Goal: Transaction & Acquisition: Purchase product/service

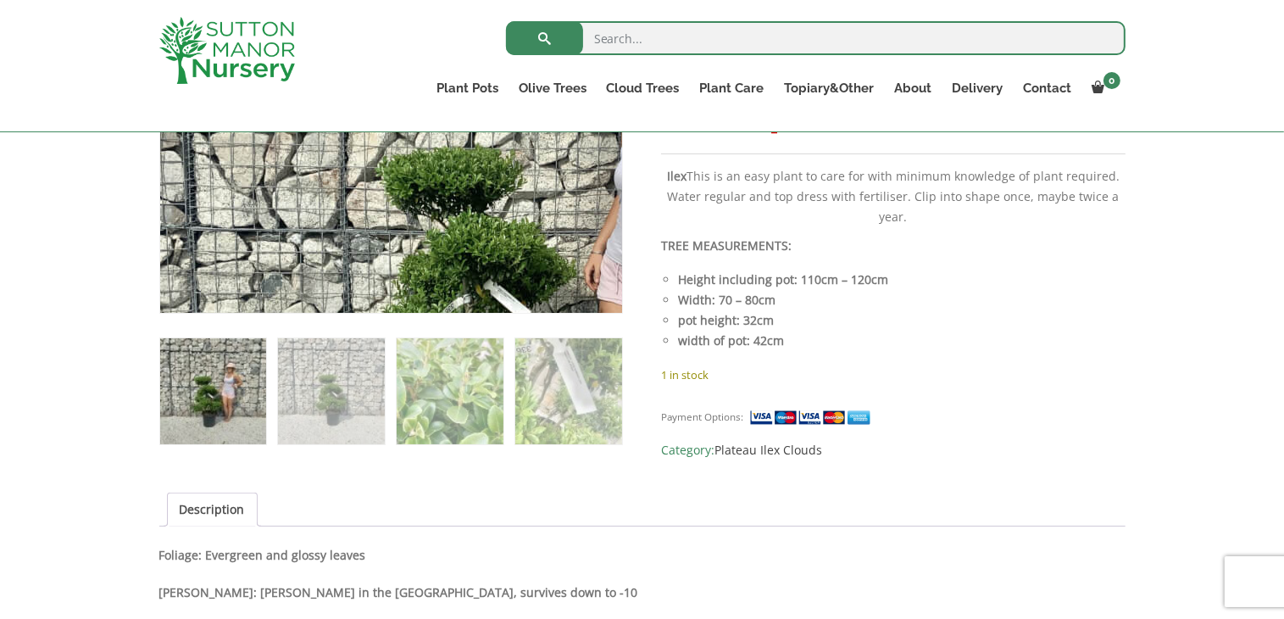
scroll to position [814, 0]
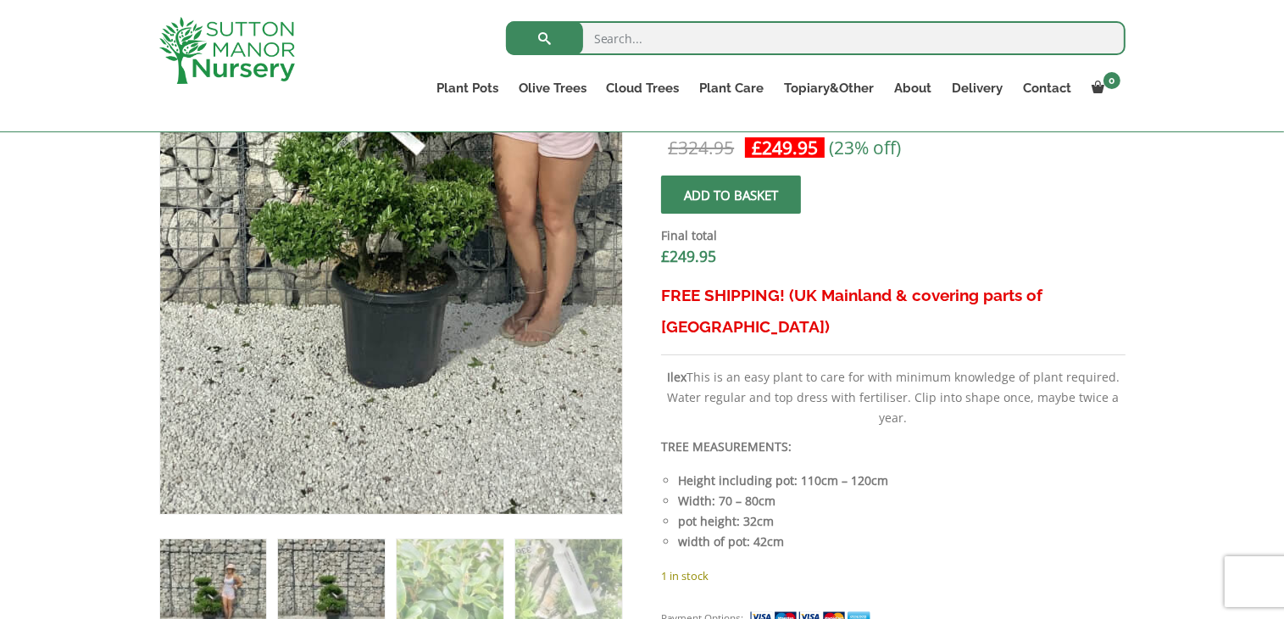
click at [352, 367] on img at bounding box center [424, 100] width 848 height 848
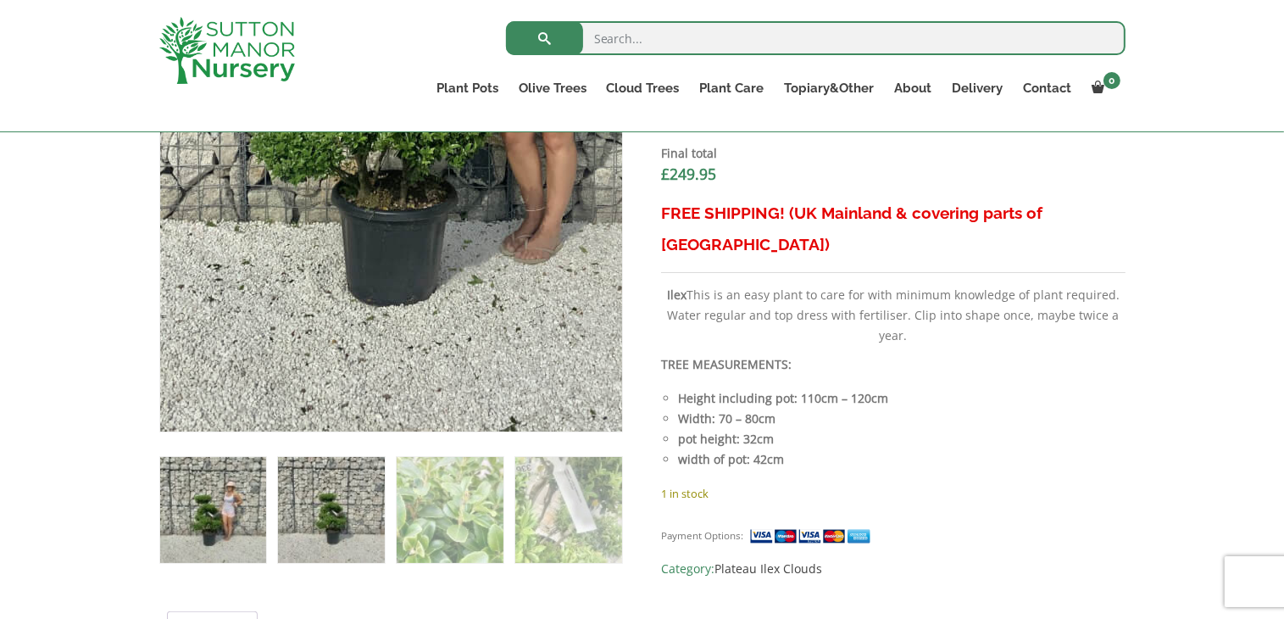
scroll to position [712, 0]
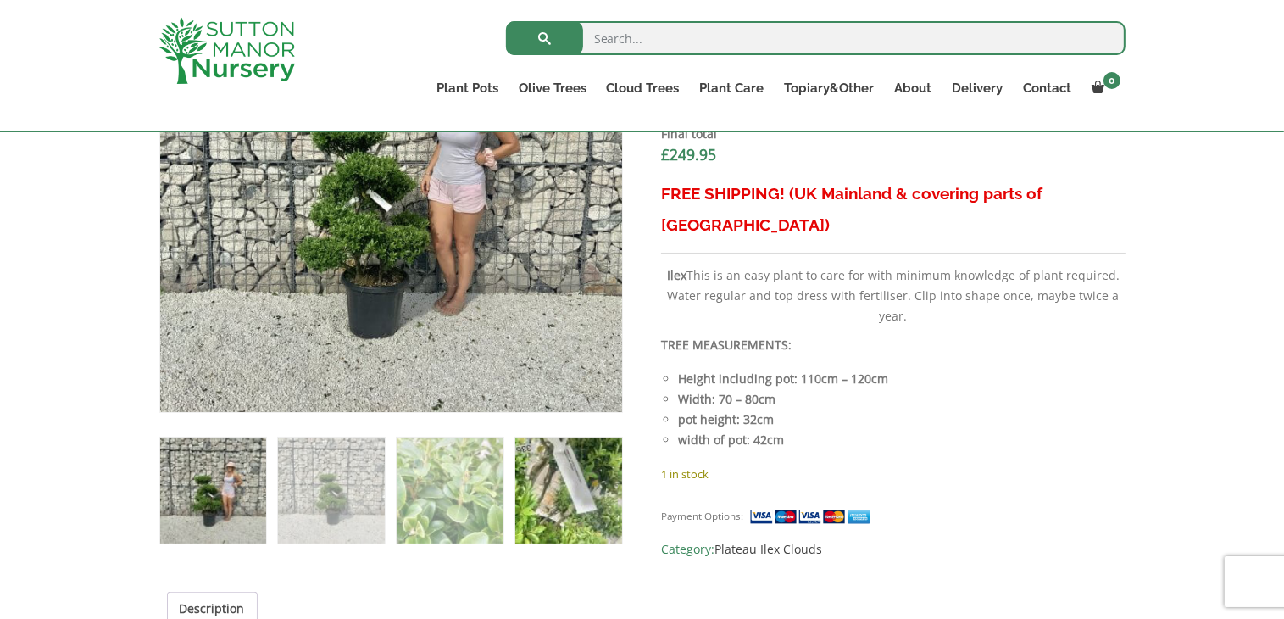
click at [567, 487] on img at bounding box center [568, 490] width 106 height 106
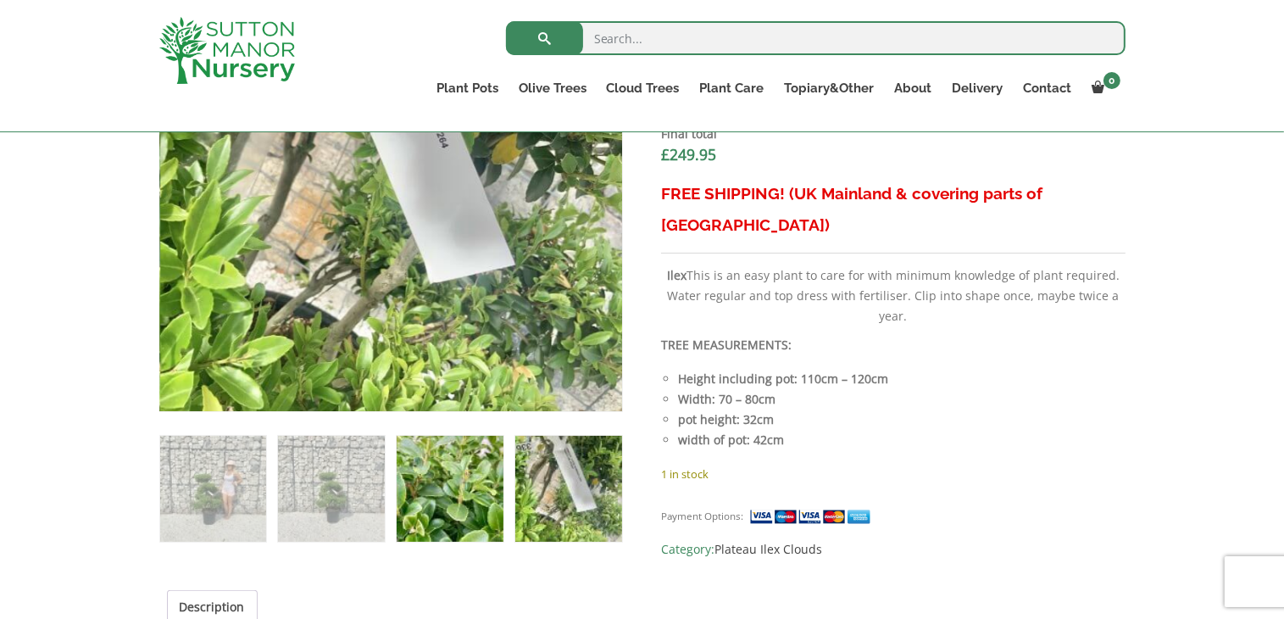
click at [469, 470] on img at bounding box center [450, 489] width 106 height 106
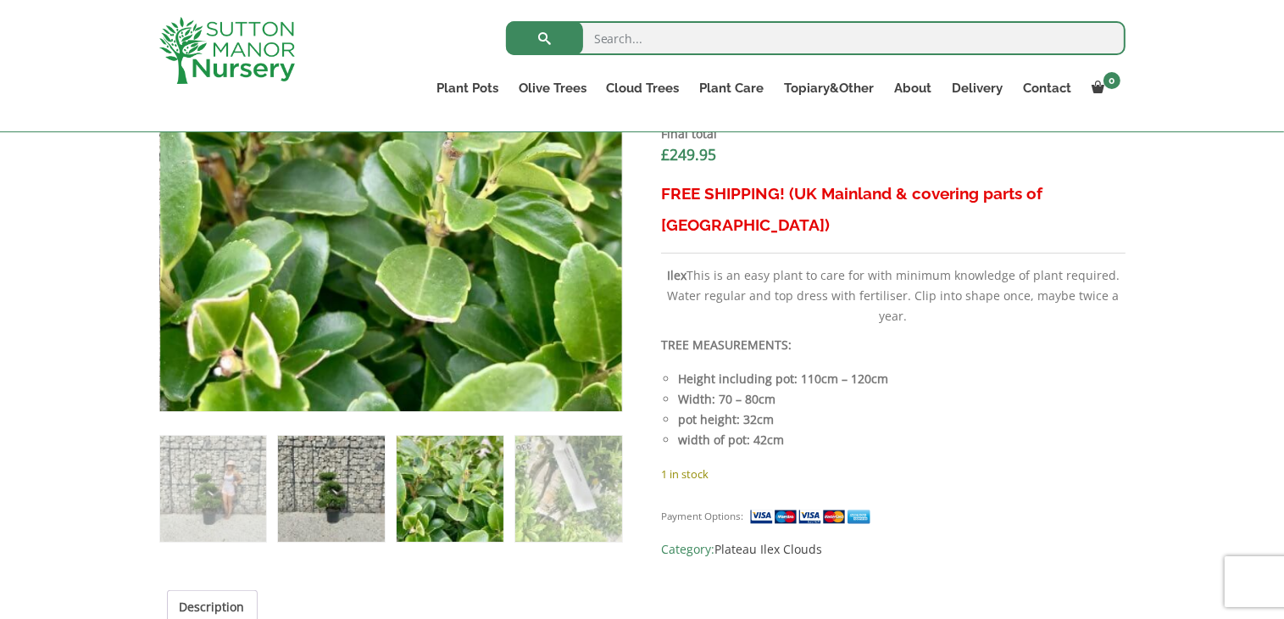
click at [330, 465] on img at bounding box center [331, 489] width 106 height 106
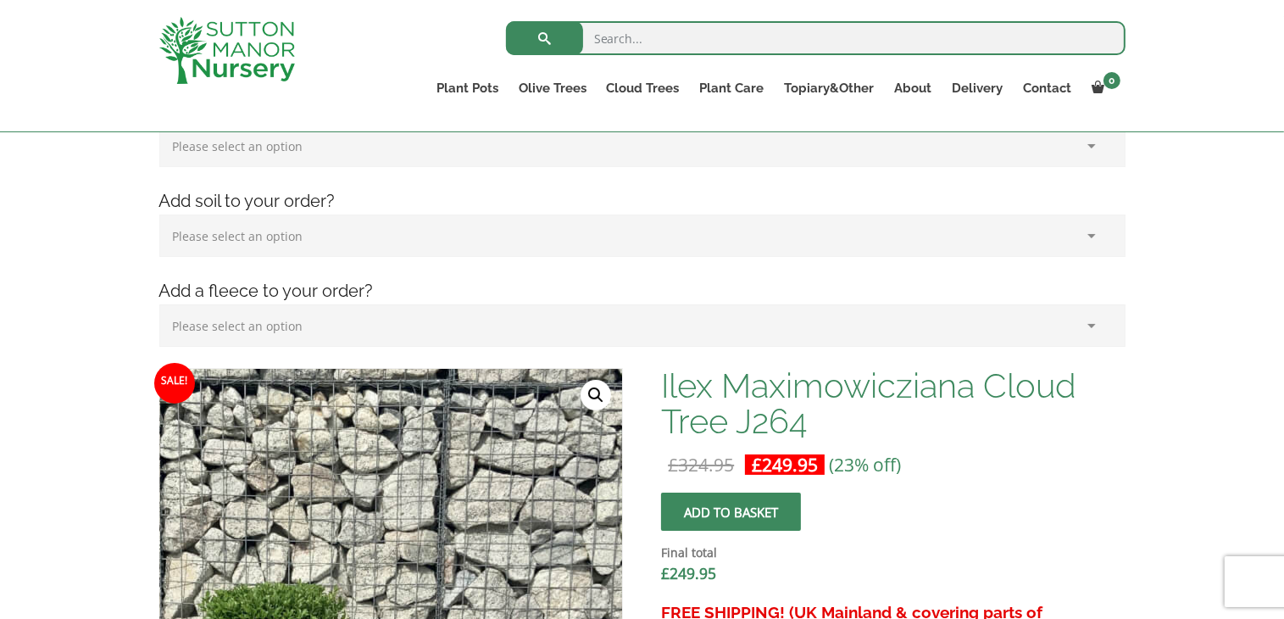
scroll to position [305, 0]
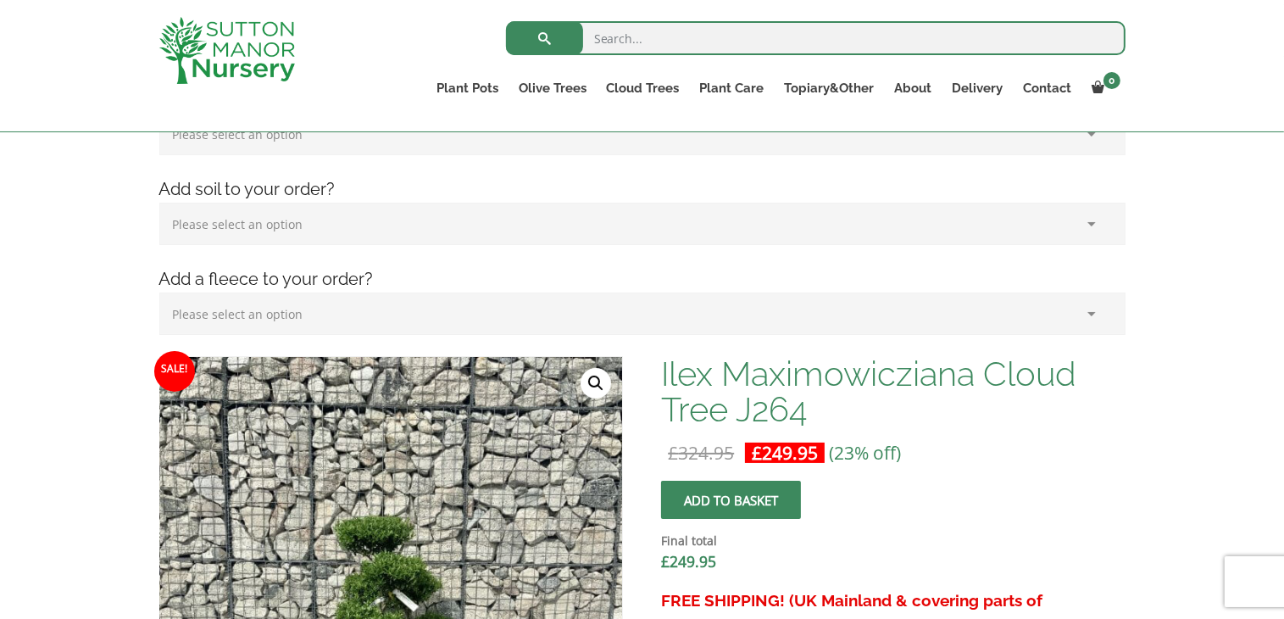
click at [698, 498] on button "Add to basket" at bounding box center [731, 500] width 140 height 38
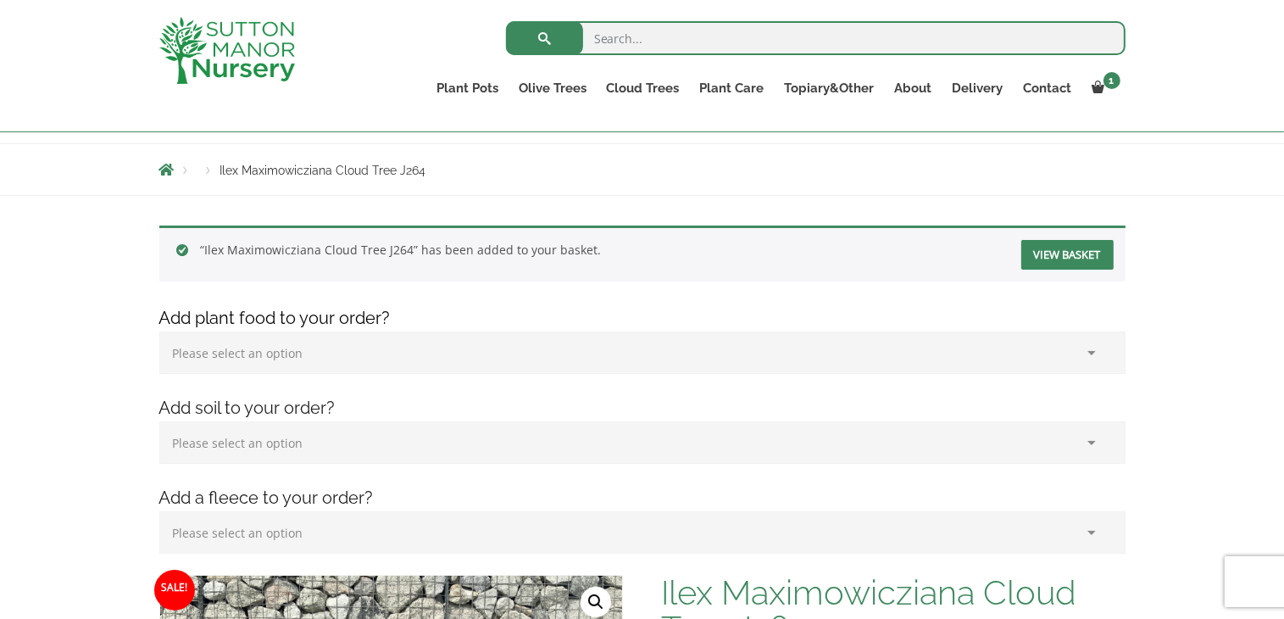
scroll to position [170, 0]
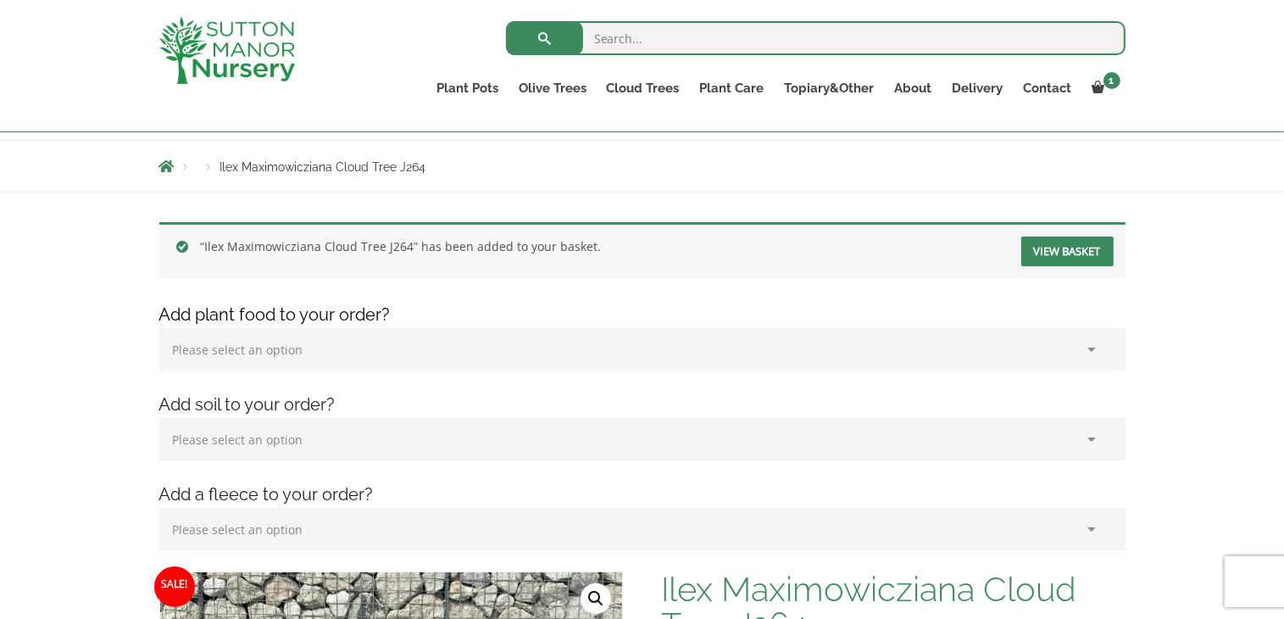
click at [296, 351] on select "Please select an option (x1) 1k Bag (£15.00) (x2) 1k Bag (£30.00) (x3) 1k Bag (…" at bounding box center [642, 349] width 966 height 42
select select "(x1) 1k Bag_0"
click at [159, 328] on select "Please select an option (x1) 1k Bag (£15.00) (x2) 1k Bag (£30.00) (x3) 1k Bag (…" at bounding box center [642, 349] width 966 height 42
click at [260, 444] on select "Please select an option (x1) 75L Bag (£34.99) (x2) 75L Bag (£69.98) (x3) 75L Ba…" at bounding box center [642, 439] width 966 height 42
click at [392, 533] on select "Please select an option (x1) Horticultural Fleece (£24.95)" at bounding box center [642, 529] width 966 height 42
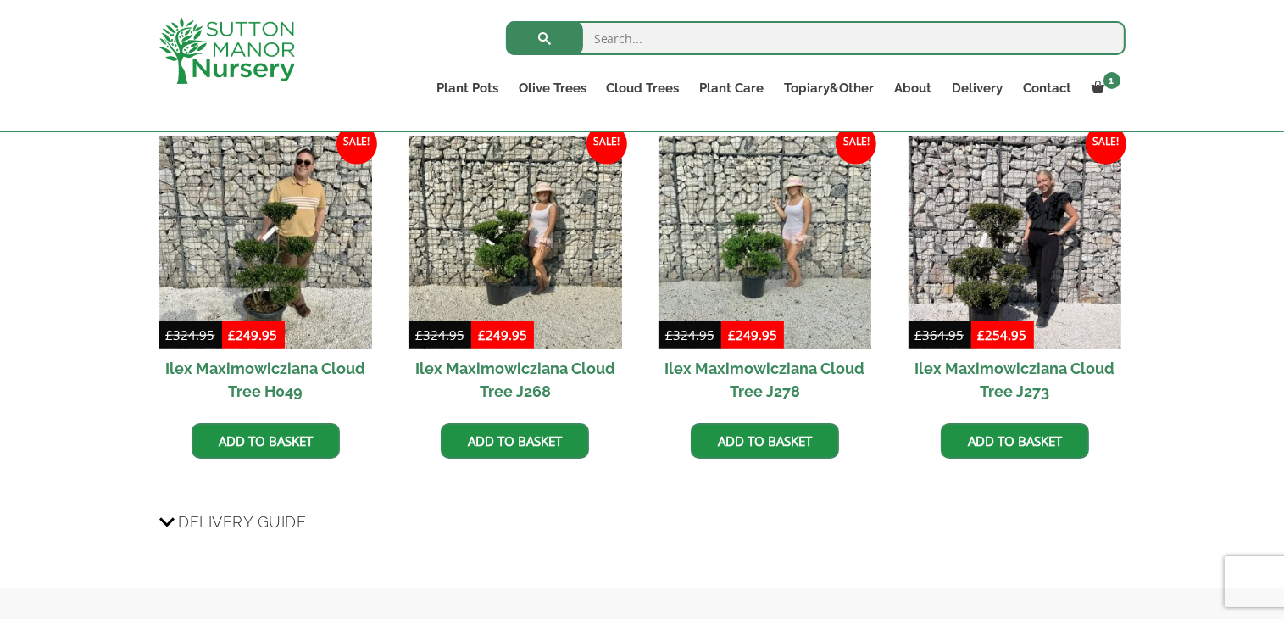
scroll to position [0, 0]
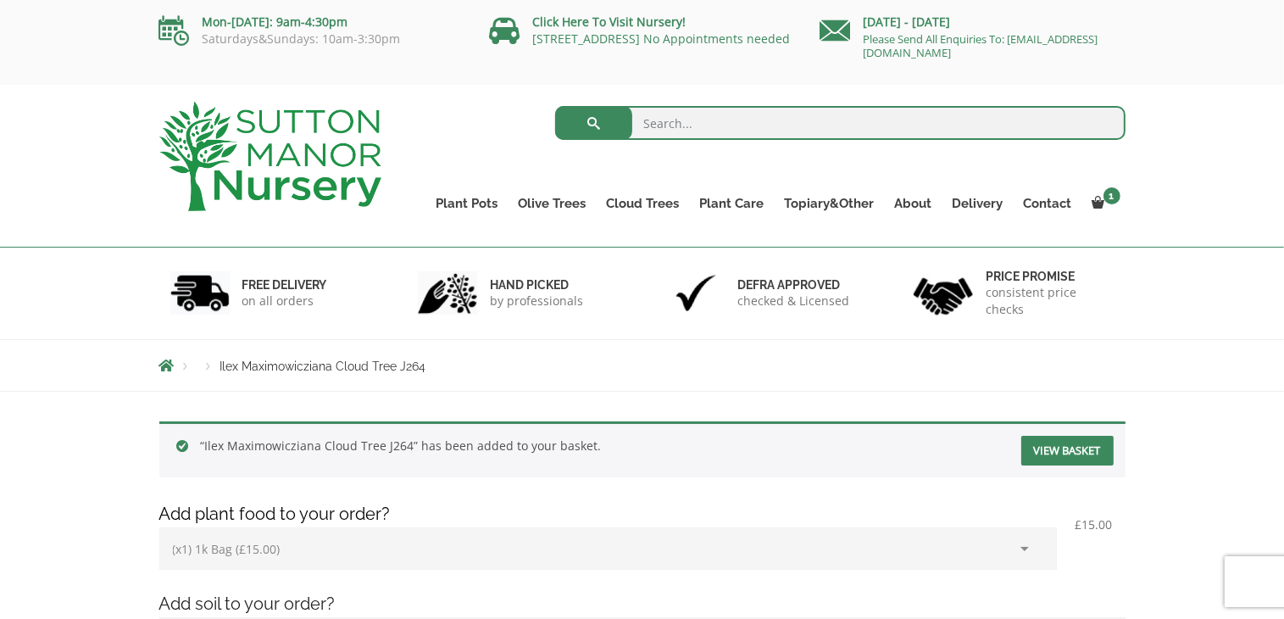
click at [1034, 448] on link "View basket" at bounding box center [1067, 451] width 92 height 30
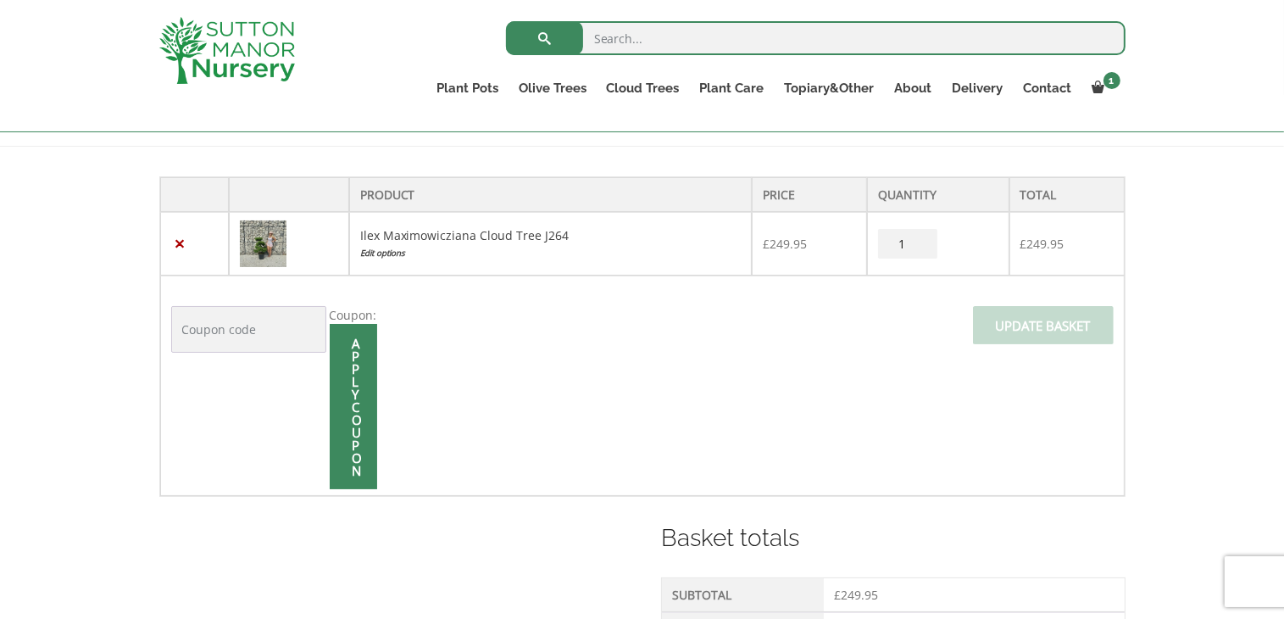
scroll to position [339, 0]
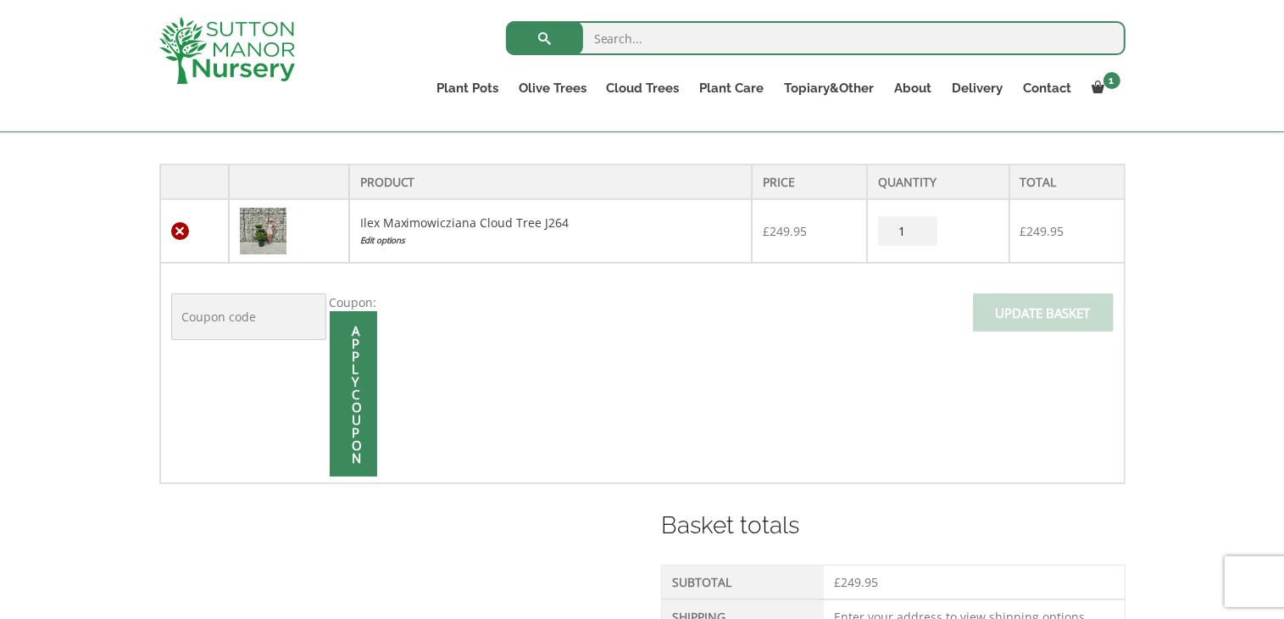
click at [179, 228] on link "×" at bounding box center [180, 231] width 18 height 18
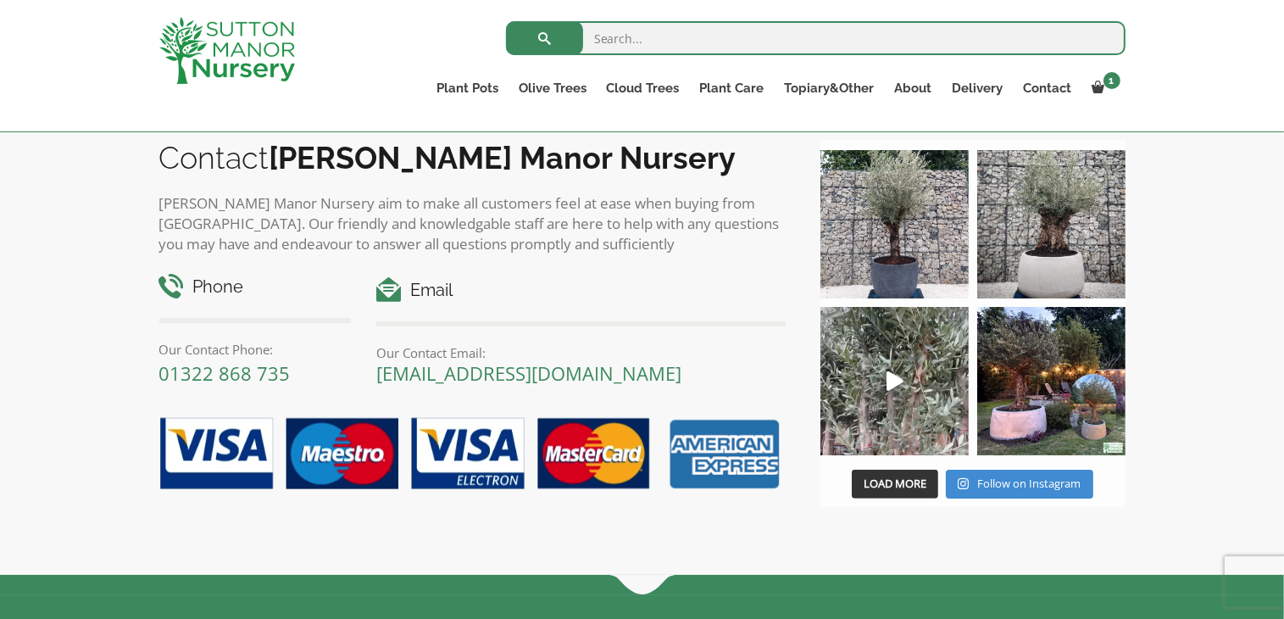
scroll to position [611, 0]
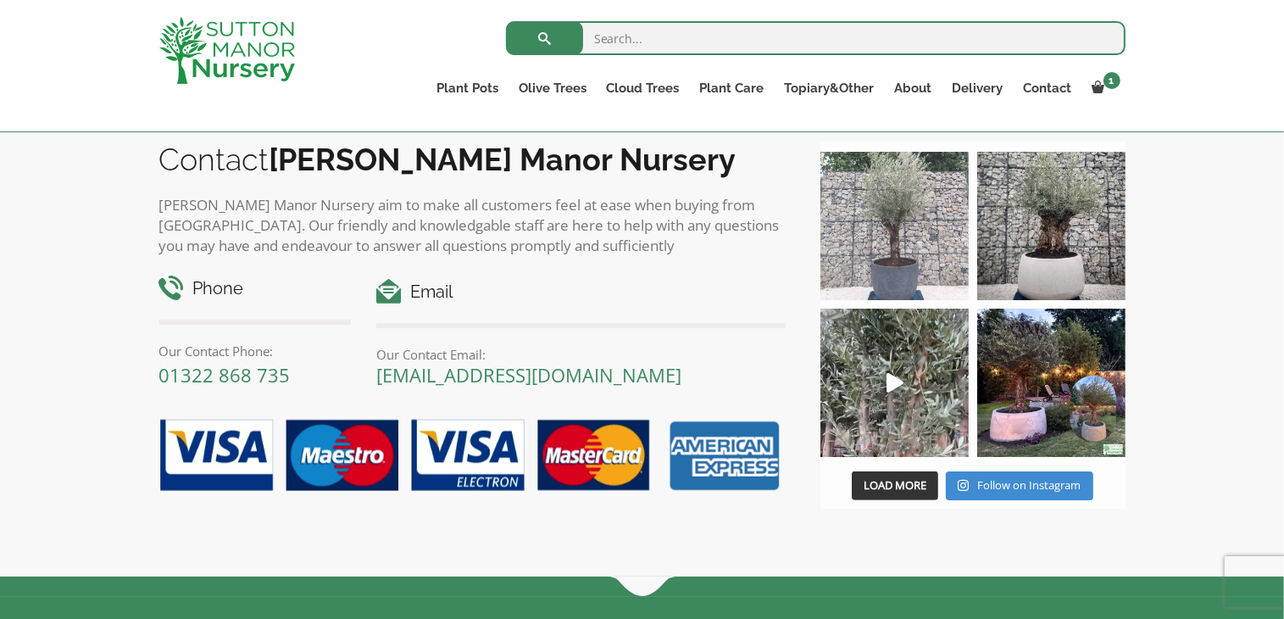
click at [885, 245] on img at bounding box center [895, 226] width 148 height 148
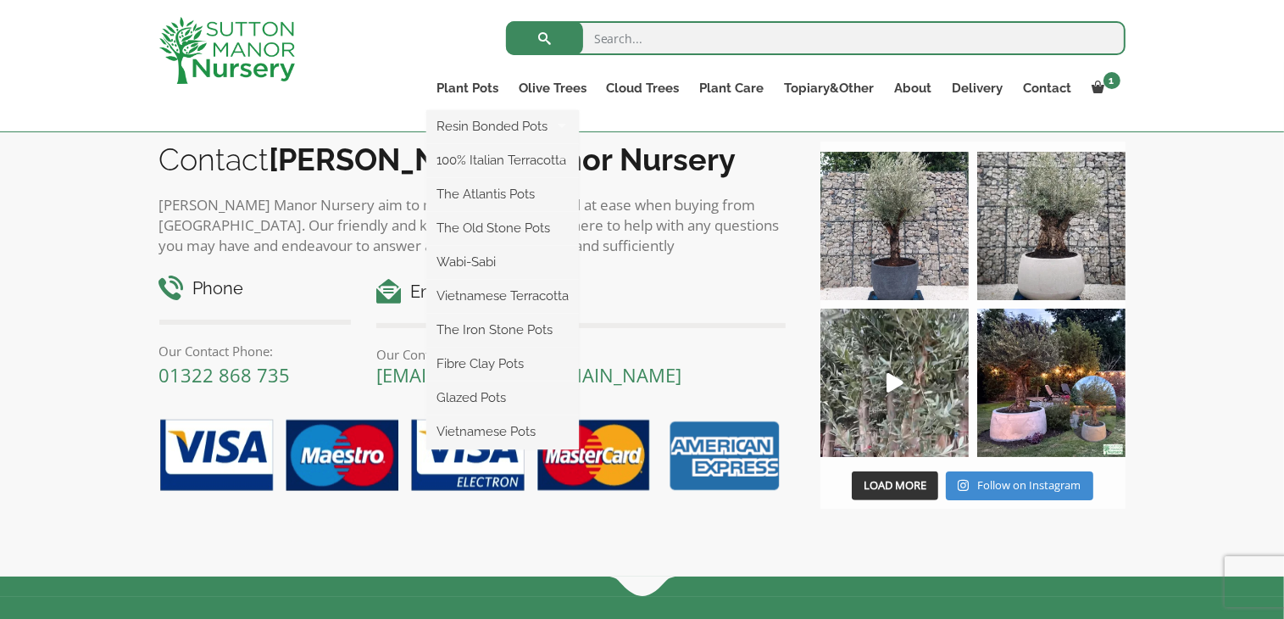
click at [548, 110] on ul "Resin Bonded Pots The Amalfi Pots The Milan Pots The Capri Pots The Brunello Po…" at bounding box center [502, 279] width 153 height 339
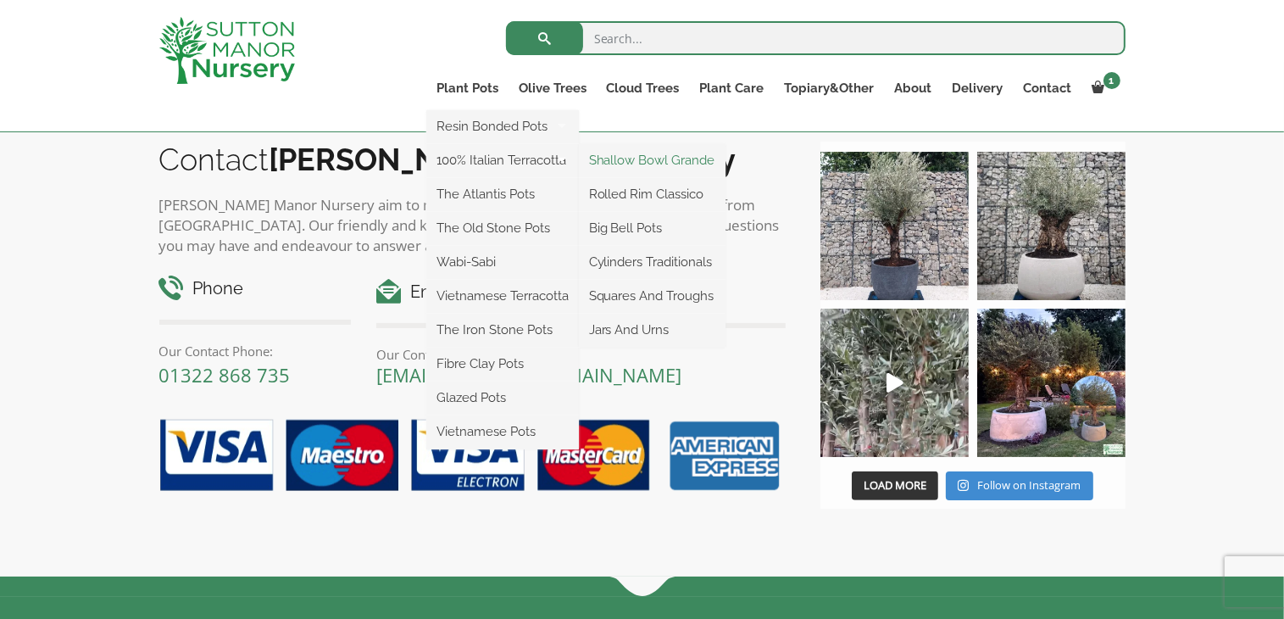
click at [636, 161] on link "Shallow Bowl Grande" at bounding box center [652, 159] width 147 height 25
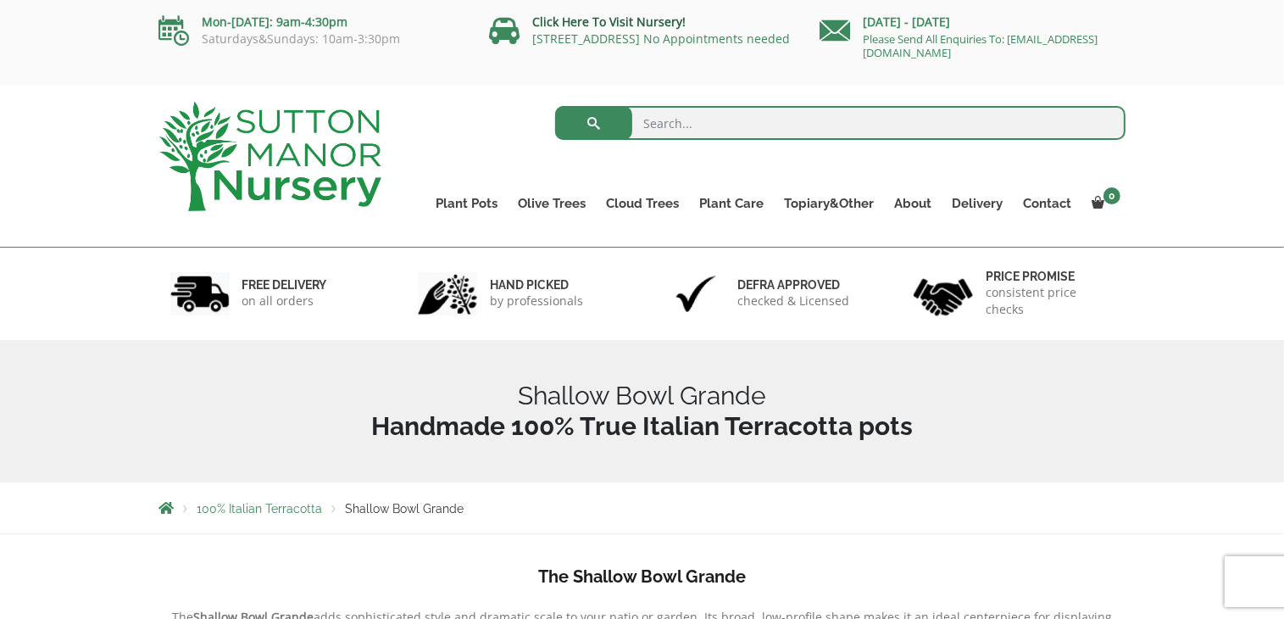
click at [583, 25] on link "Click Here To Visit Nursery!" at bounding box center [609, 22] width 153 height 16
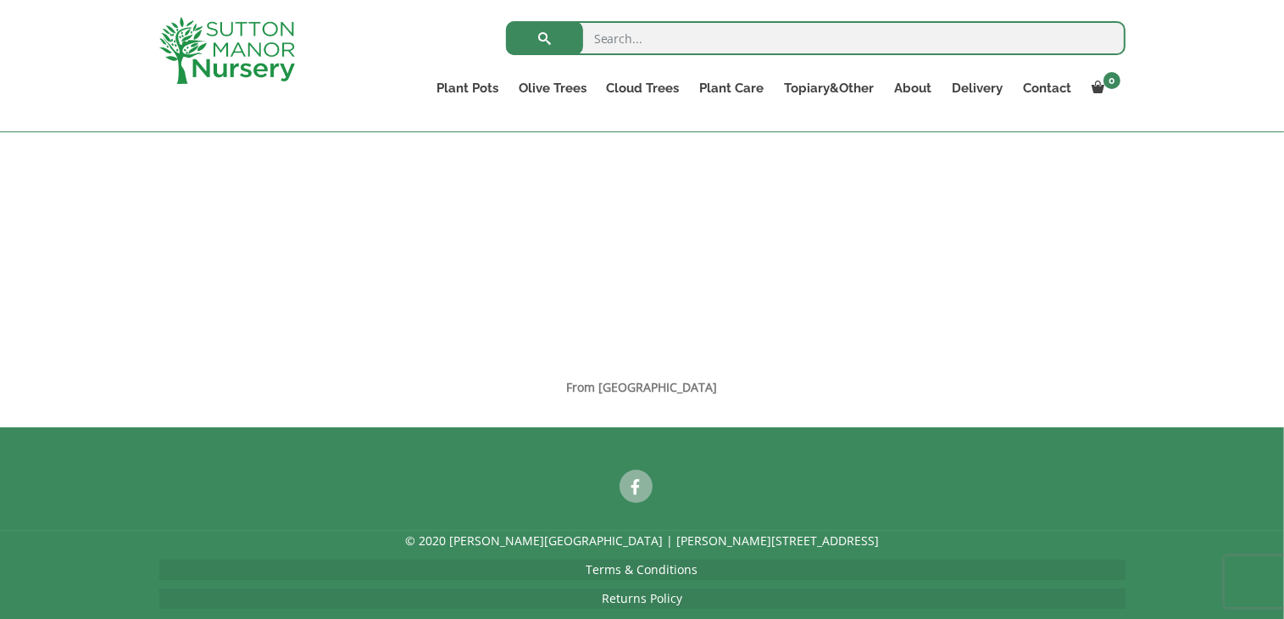
scroll to position [1400, 0]
